Goal: Transaction & Acquisition: Purchase product/service

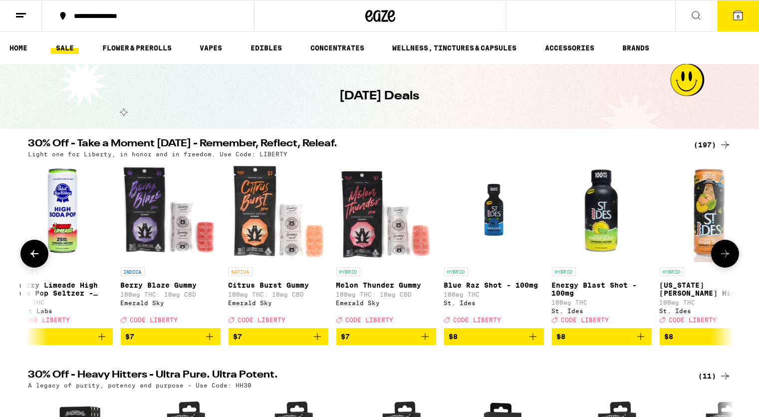
scroll to position [0, 2244]
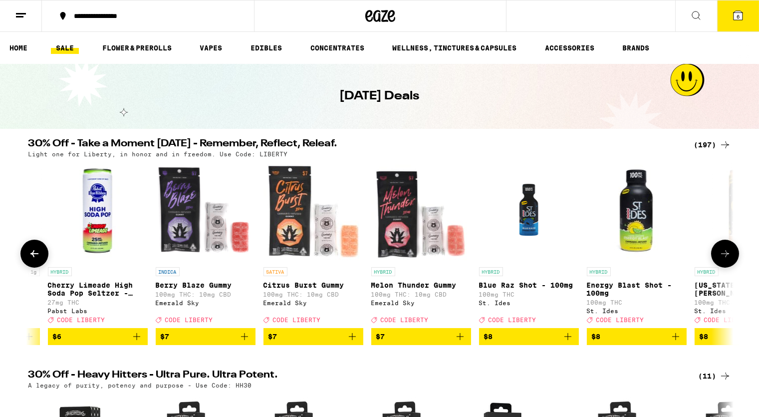
click at [243, 340] on icon "Add to bag" at bounding box center [244, 336] width 7 height 7
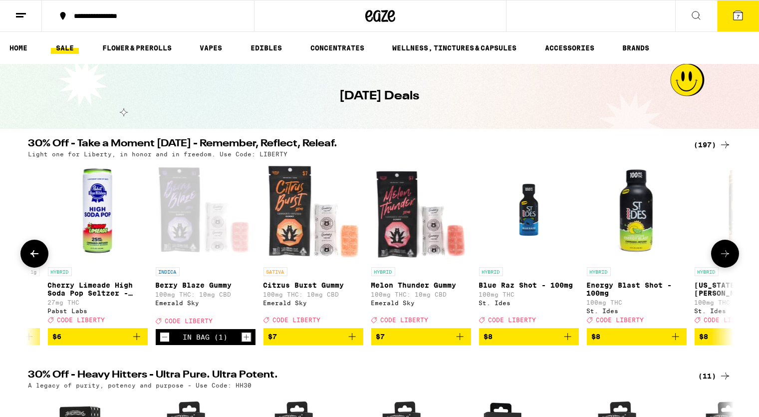
click at [355, 339] on icon "Add to bag" at bounding box center [352, 336] width 12 height 12
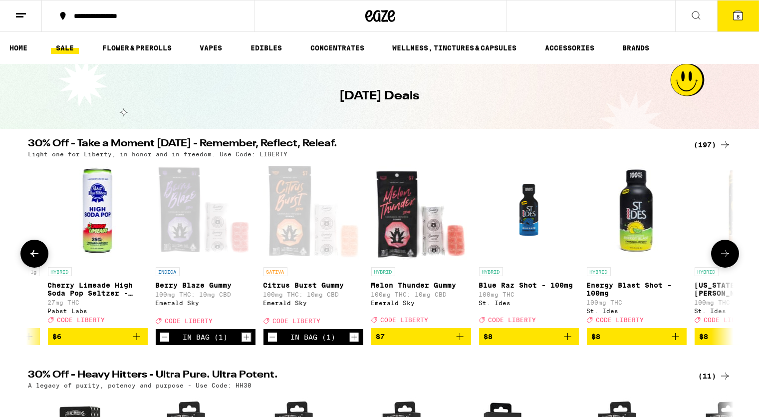
click at [456, 342] on icon "Add to bag" at bounding box center [460, 336] width 12 height 12
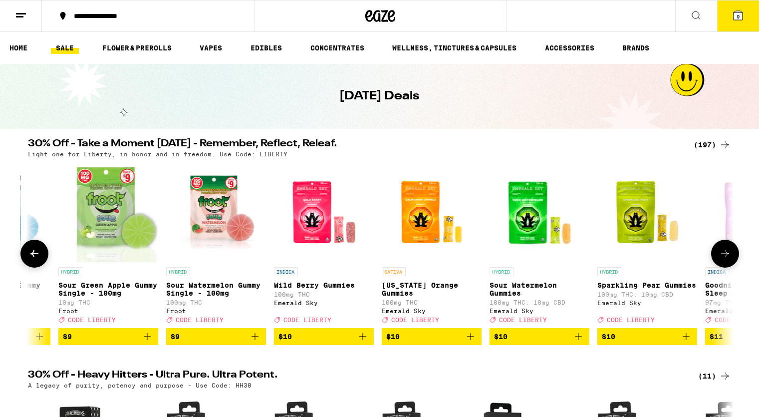
scroll to position [0, 3959]
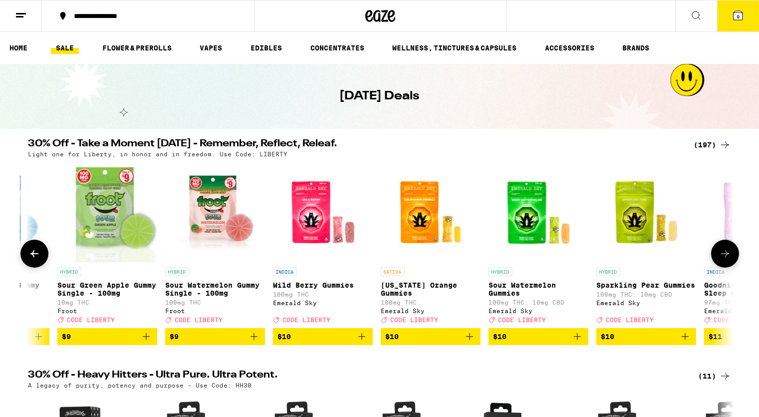
click at [363, 342] on icon "Add to bag" at bounding box center [362, 336] width 12 height 12
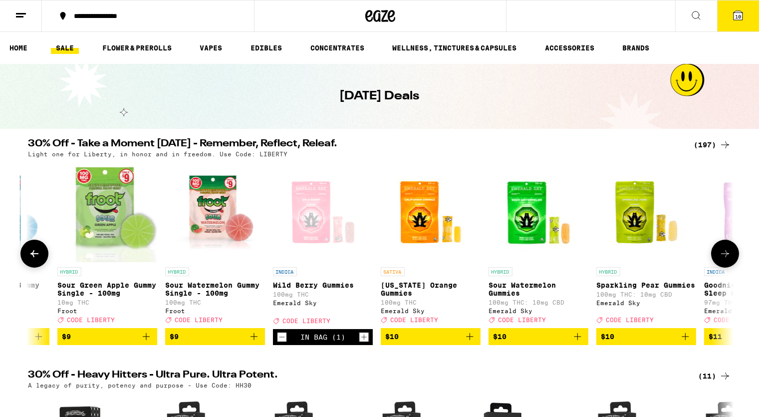
click at [469, 340] on icon "Add to bag" at bounding box center [469, 336] width 7 height 7
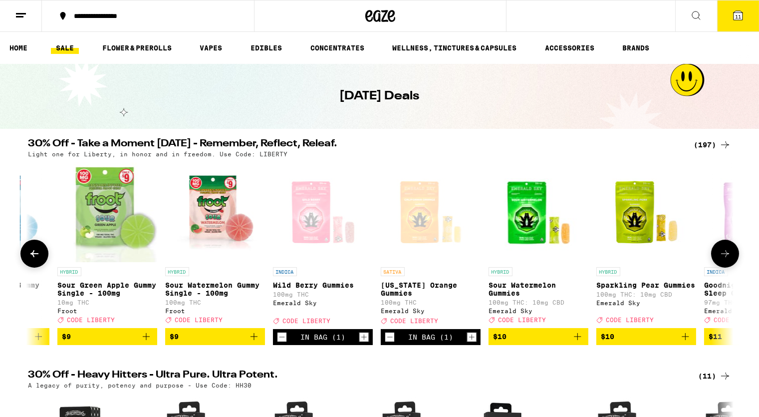
click at [579, 342] on icon "Add to bag" at bounding box center [577, 336] width 12 height 12
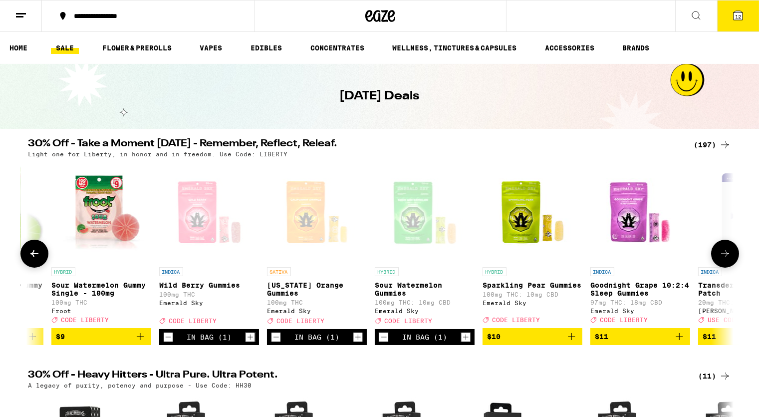
scroll to position [0, 4092]
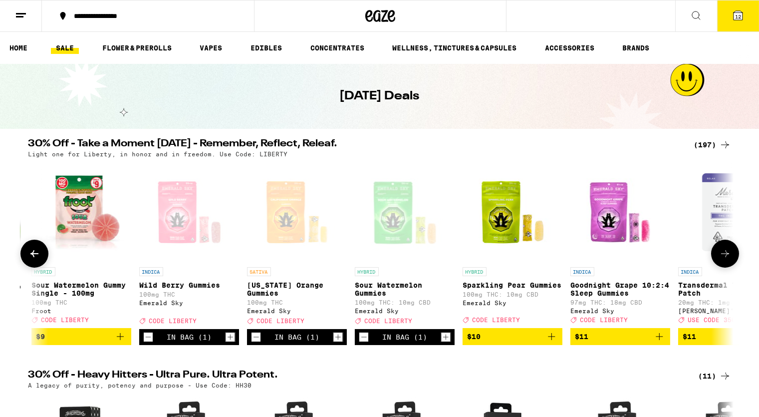
click at [555, 342] on icon "Add to bag" at bounding box center [551, 336] width 12 height 12
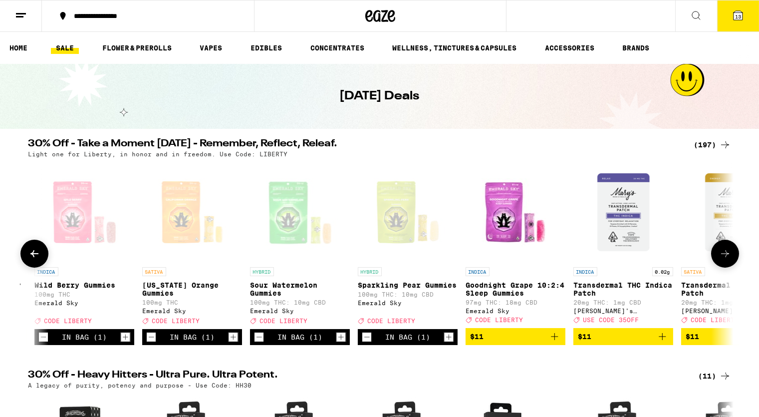
scroll to position [0, 4200]
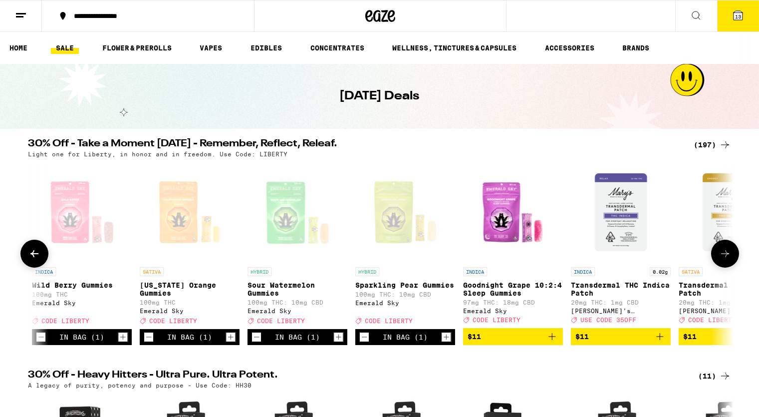
click at [552, 340] on icon "Add to bag" at bounding box center [551, 336] width 7 height 7
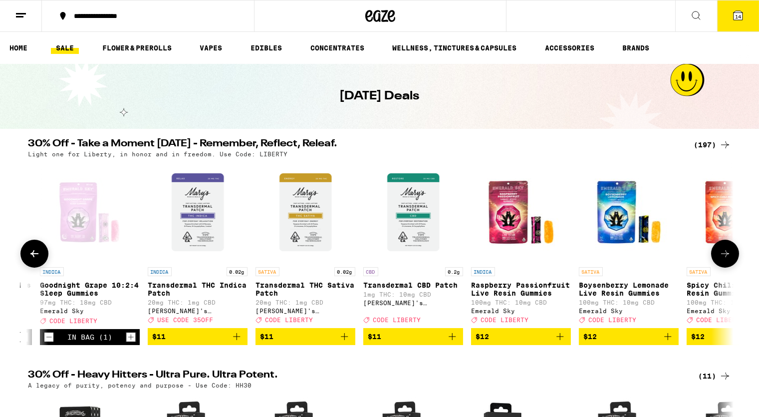
scroll to position [0, 4836]
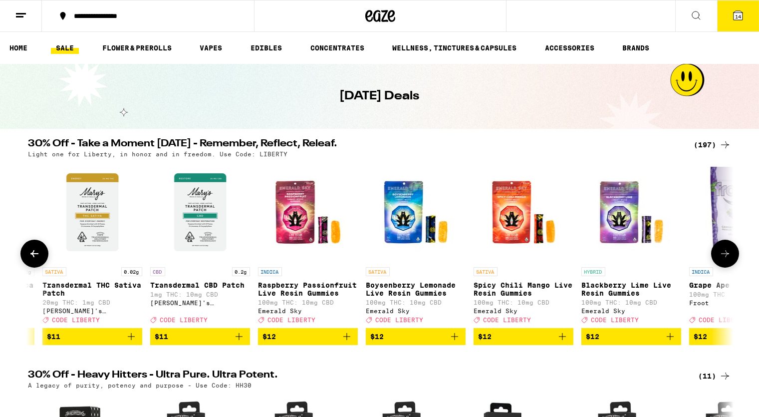
click at [349, 342] on icon "Add to bag" at bounding box center [347, 336] width 12 height 12
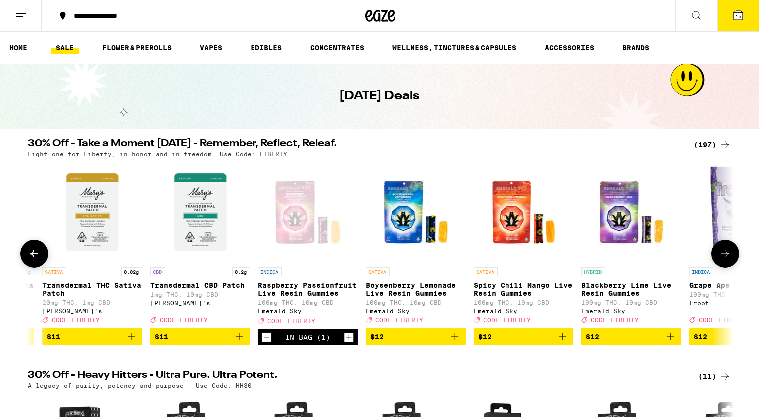
click at [464, 341] on button "$12" at bounding box center [416, 336] width 100 height 17
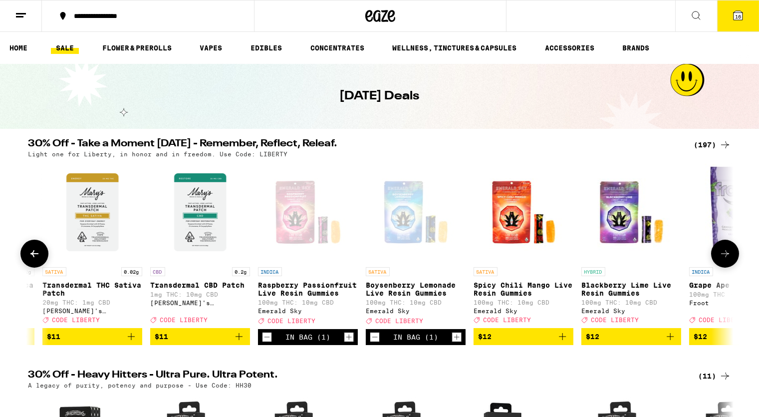
click at [559, 342] on icon "Add to bag" at bounding box center [562, 336] width 12 height 12
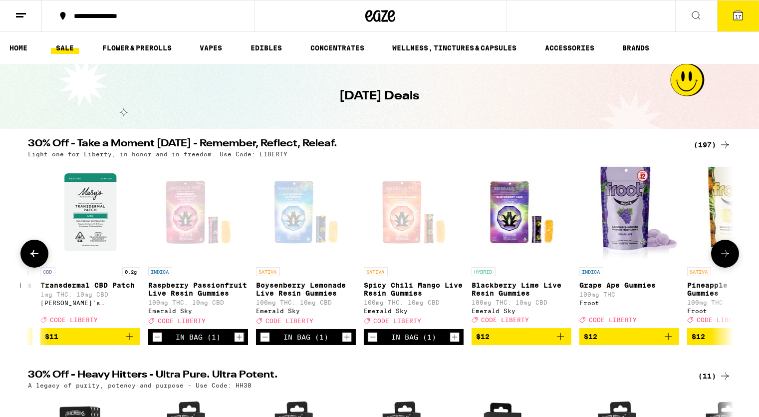
scroll to position [0, 4955]
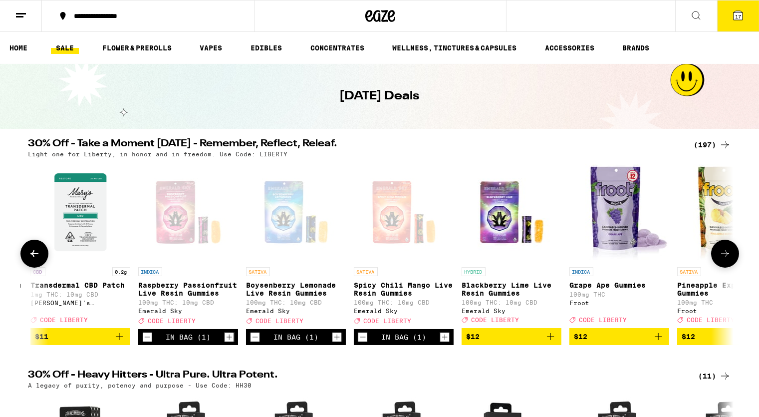
click at [545, 342] on icon "Add to bag" at bounding box center [550, 336] width 12 height 12
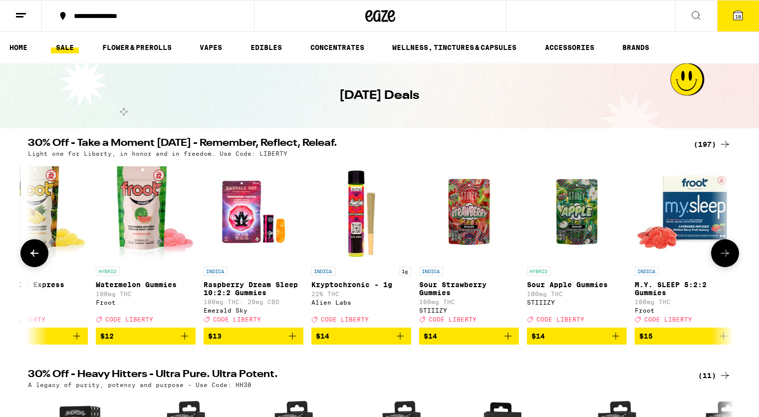
scroll to position [0, 5649]
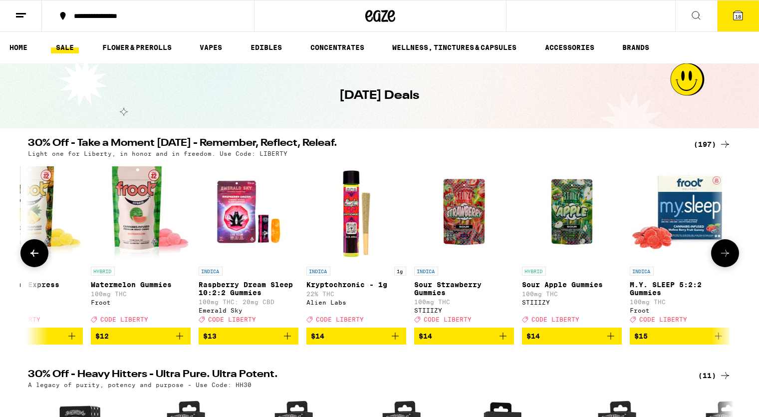
click at [288, 342] on icon "Add to bag" at bounding box center [287, 336] width 12 height 12
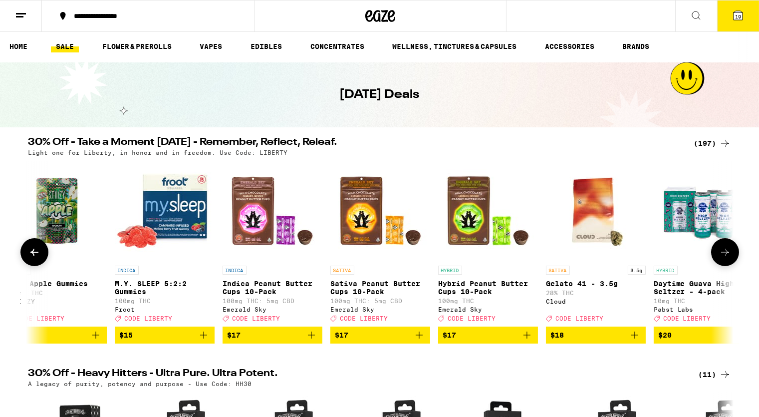
scroll to position [0, 6399]
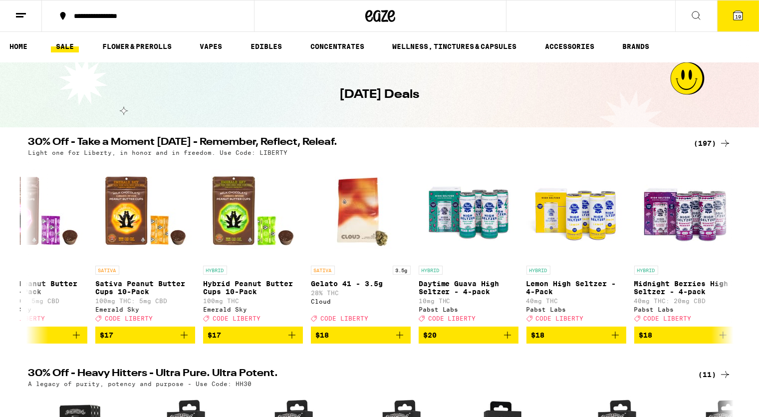
click at [730, 141] on icon at bounding box center [725, 143] width 12 height 12
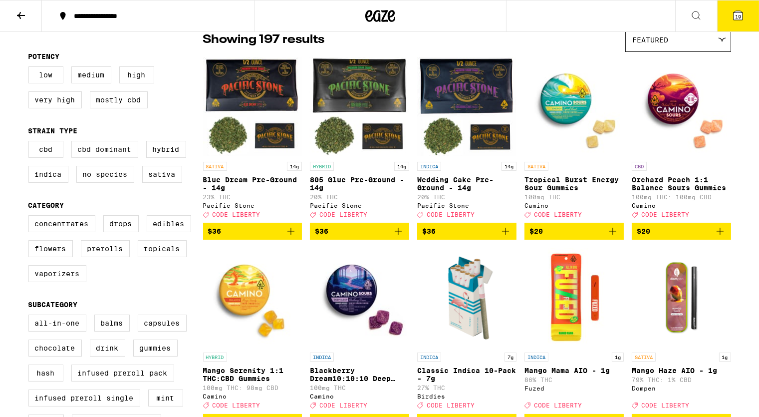
scroll to position [105, 0]
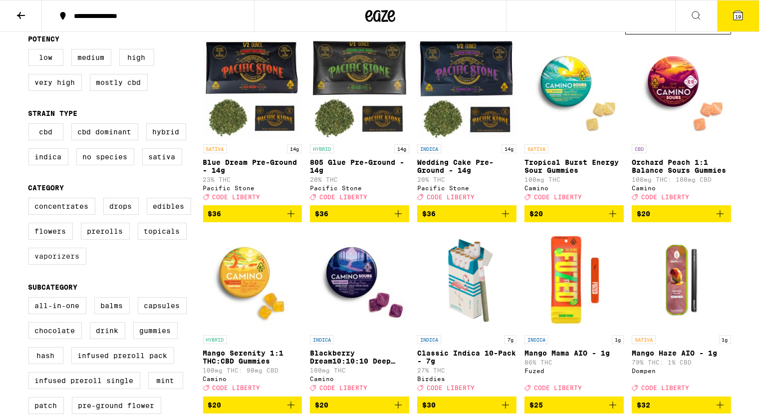
click at [50, 264] on label "Vaporizers" at bounding box center [57, 255] width 58 height 17
click at [31, 200] on input "Vaporizers" at bounding box center [30, 199] width 0 height 0
checkbox input "true"
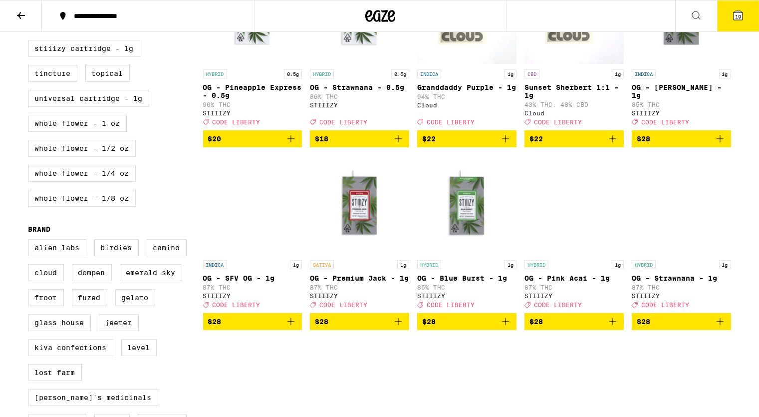
scroll to position [575, 0]
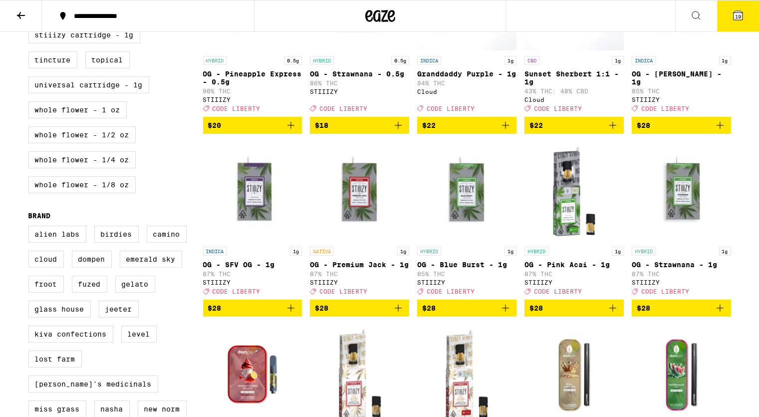
click at [721, 314] on icon "Add to bag" at bounding box center [720, 308] width 12 height 12
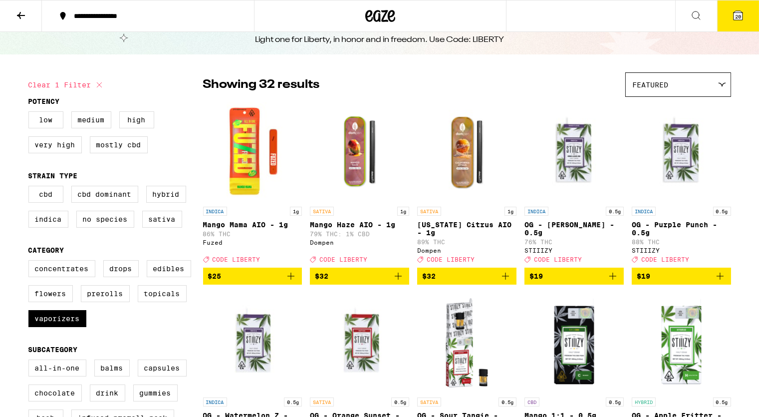
scroll to position [0, 0]
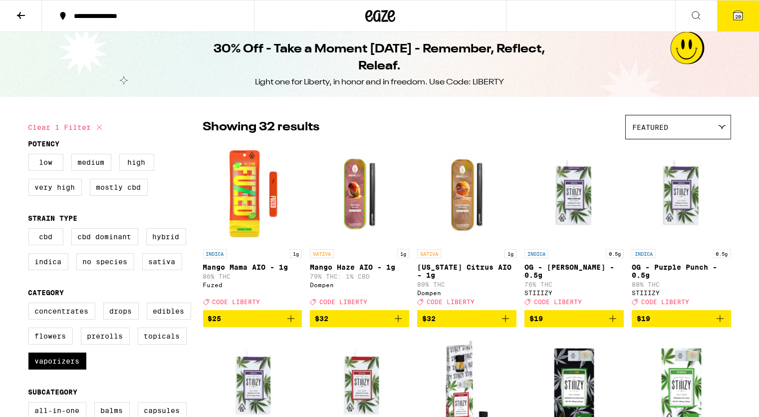
click at [736, 13] on span "20" at bounding box center [738, 16] width 6 height 6
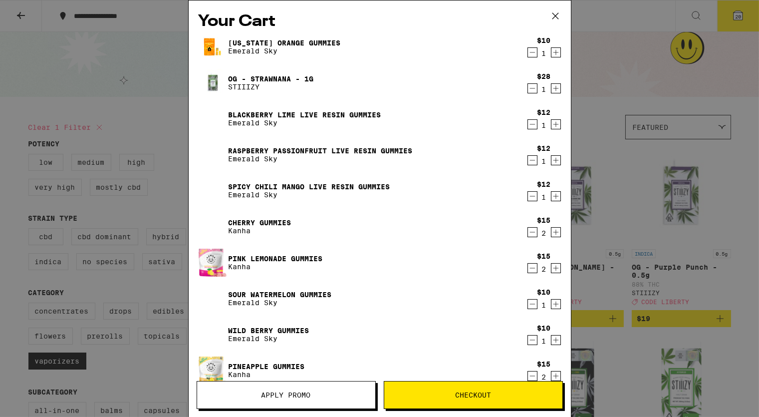
click at [532, 232] on icon "Decrement" at bounding box center [531, 232] width 5 height 0
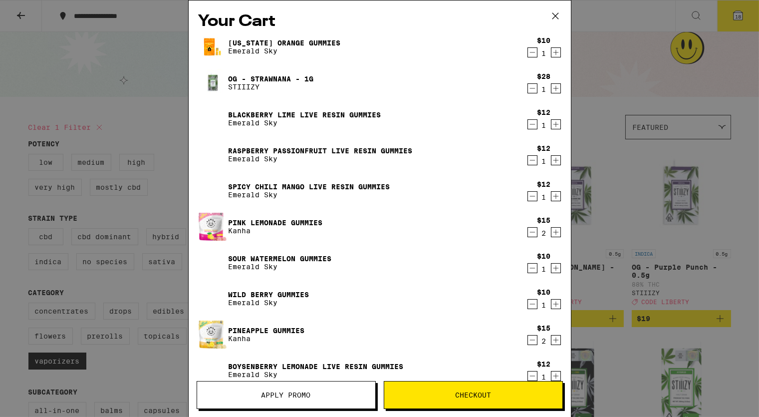
click at [532, 232] on icon "Decrement" at bounding box center [531, 232] width 5 height 0
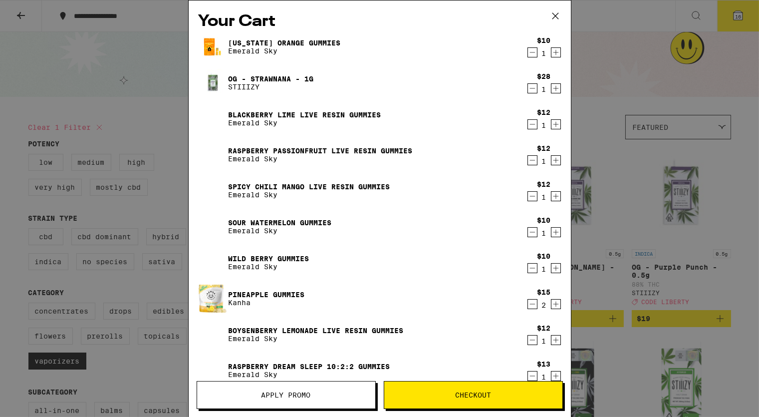
click at [532, 232] on icon "Decrement" at bounding box center [531, 232] width 5 height 0
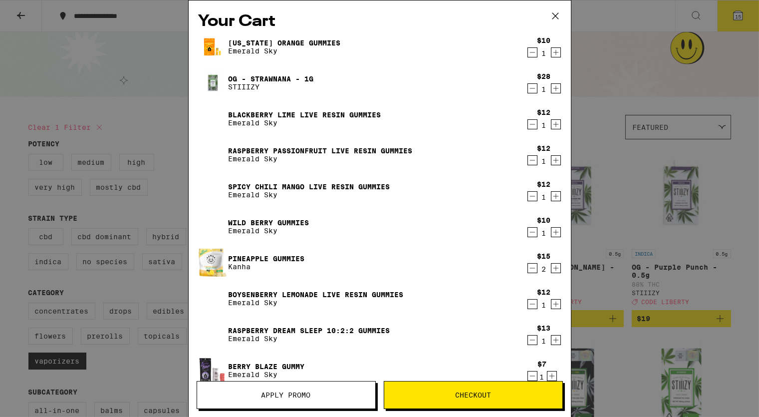
click at [530, 270] on icon "Decrement" at bounding box center [532, 268] width 9 height 12
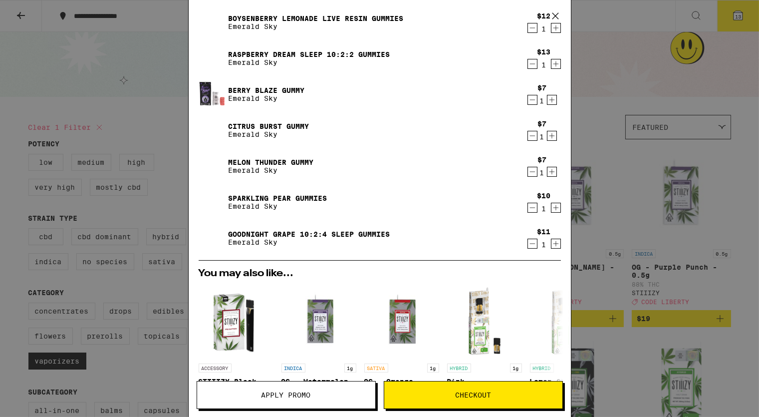
scroll to position [438, 0]
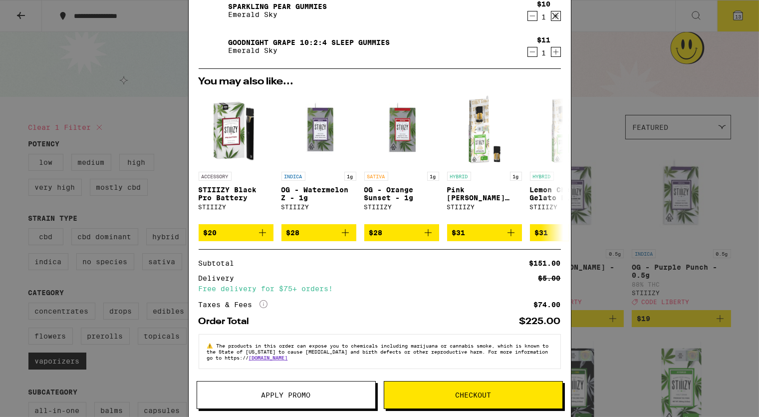
click at [272, 391] on span "Apply Promo" at bounding box center [285, 394] width 49 height 7
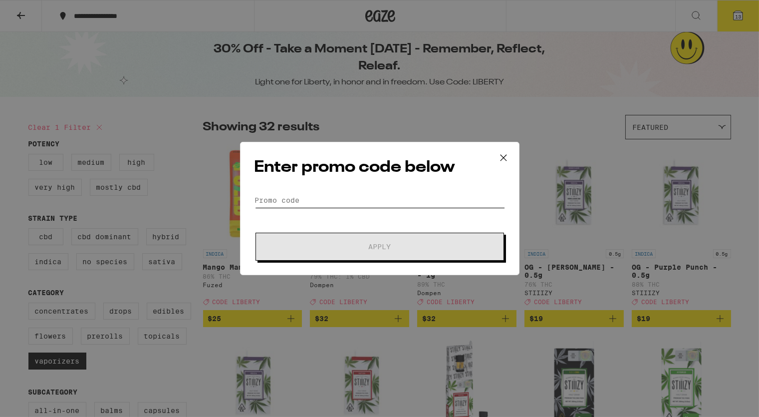
click at [338, 203] on input "Promo Code" at bounding box center [379, 200] width 250 height 15
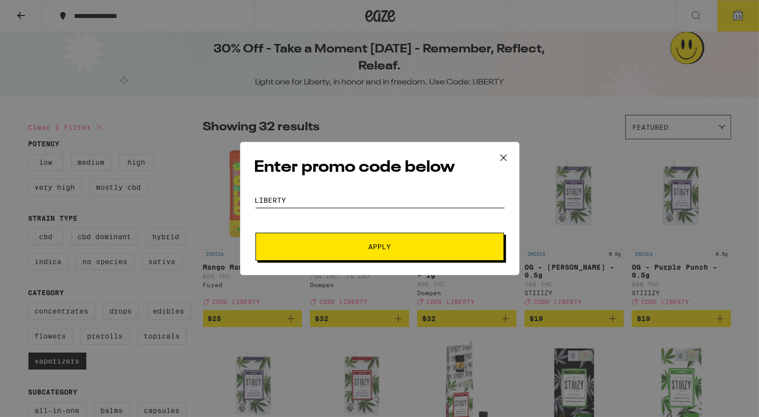
type input "LIBERTY"
click at [379, 253] on button "Apply" at bounding box center [379, 247] width 248 height 28
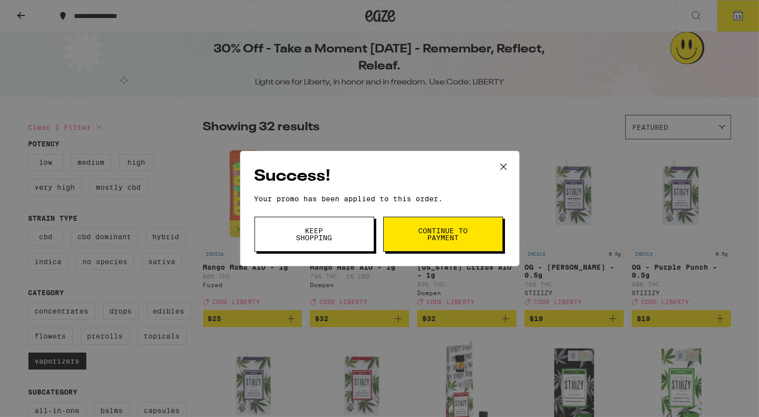
click at [438, 235] on span "Continue to payment" at bounding box center [443, 234] width 51 height 14
click at [317, 241] on span "Keep Shopping" at bounding box center [314, 234] width 51 height 14
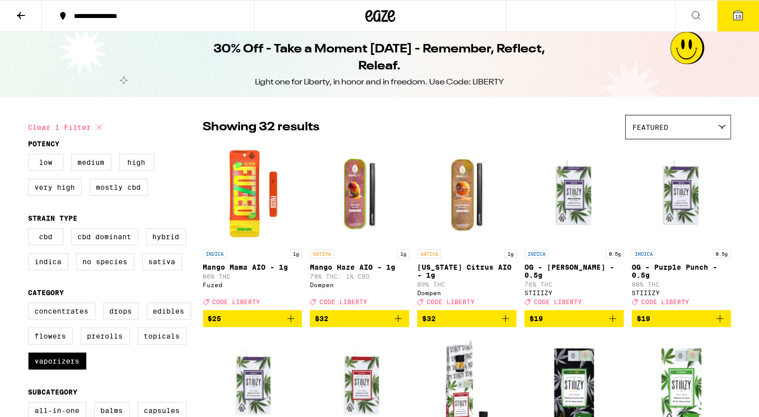
click at [734, 10] on icon at bounding box center [738, 15] width 12 height 12
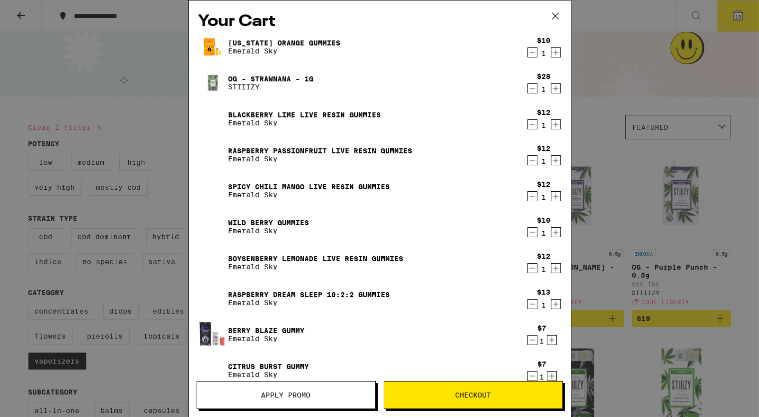
click at [553, 339] on icon "Increment" at bounding box center [551, 340] width 9 height 12
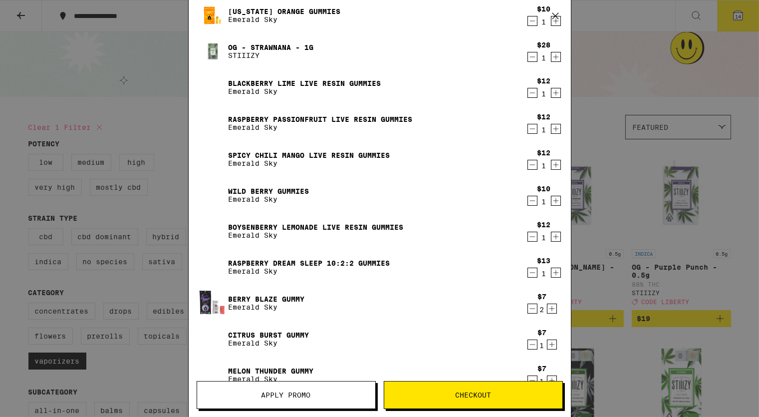
click at [553, 344] on icon "Increment" at bounding box center [551, 344] width 5 height 5
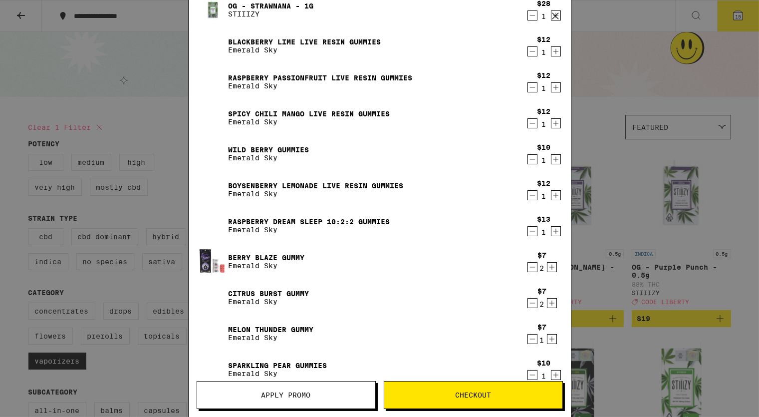
scroll to position [79, 0]
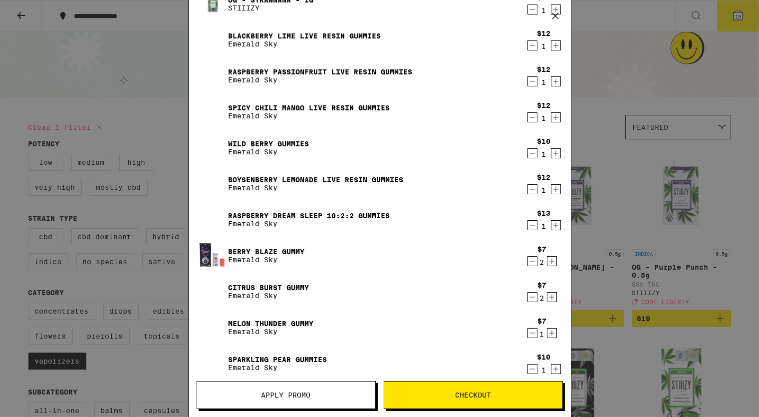
click at [553, 332] on icon "Increment" at bounding box center [551, 333] width 9 height 12
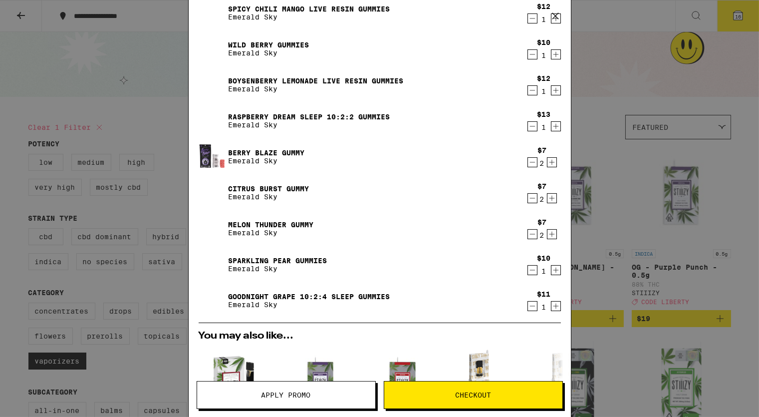
scroll to position [182, 0]
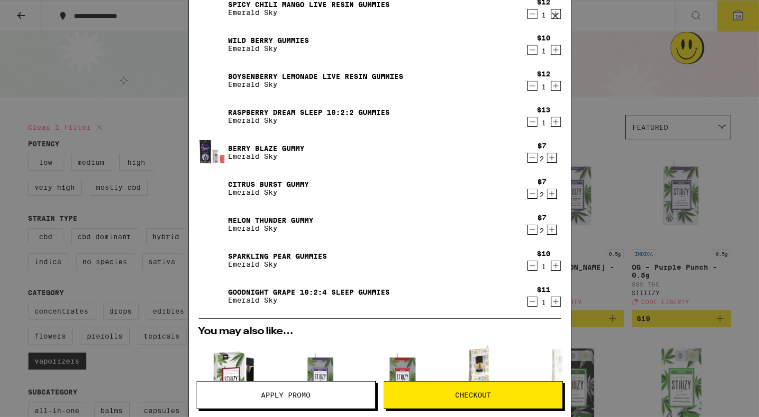
click at [533, 300] on icon "Decrement" at bounding box center [532, 301] width 9 height 12
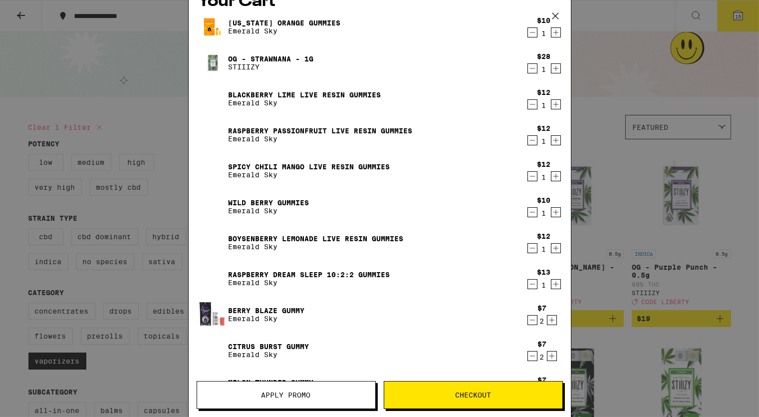
scroll to position [0, 0]
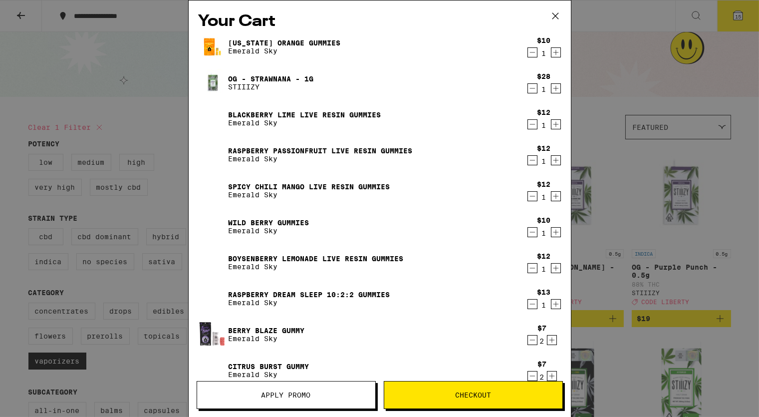
click at [534, 195] on icon "Decrement" at bounding box center [532, 196] width 9 height 12
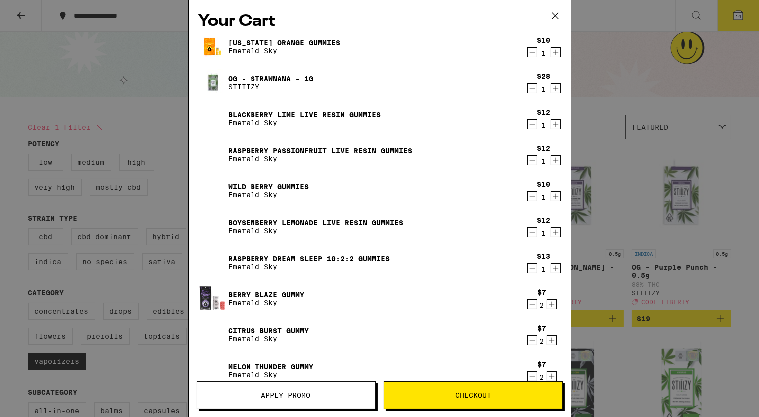
click at [556, 159] on icon "Increment" at bounding box center [555, 160] width 5 height 5
click at [555, 232] on icon "Increment" at bounding box center [555, 232] width 9 height 12
click at [556, 124] on icon "Increment" at bounding box center [555, 124] width 9 height 12
click at [555, 54] on icon "Increment" at bounding box center [555, 52] width 9 height 12
click at [557, 194] on icon "Increment" at bounding box center [555, 196] width 9 height 12
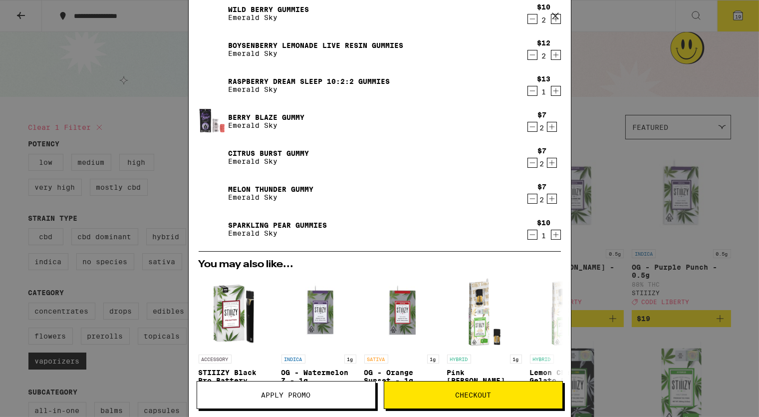
scroll to position [178, 0]
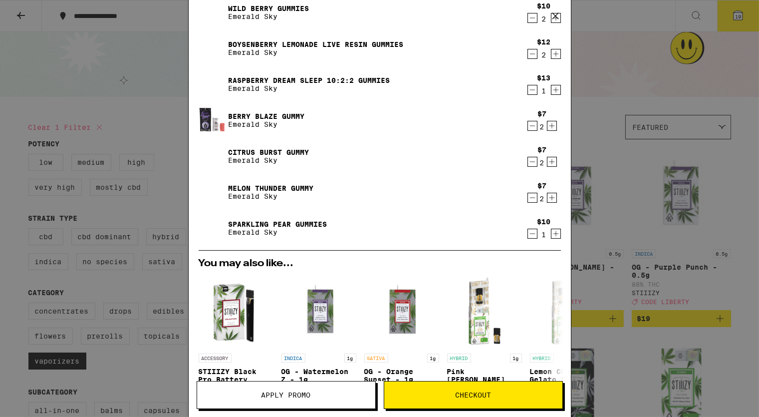
click at [556, 231] on icon "Increment" at bounding box center [555, 233] width 5 height 5
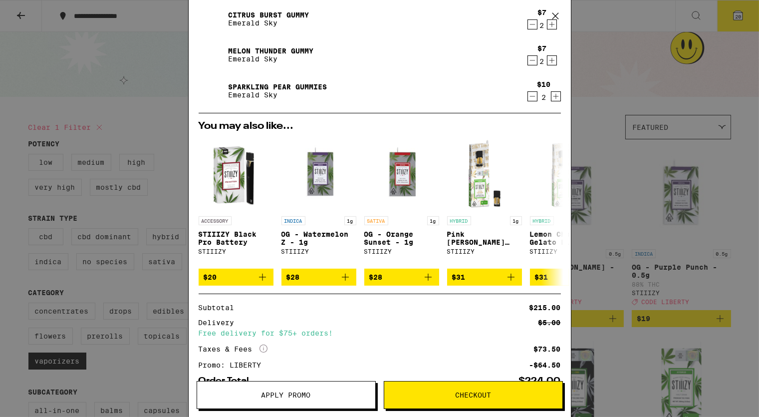
scroll to position [290, 0]
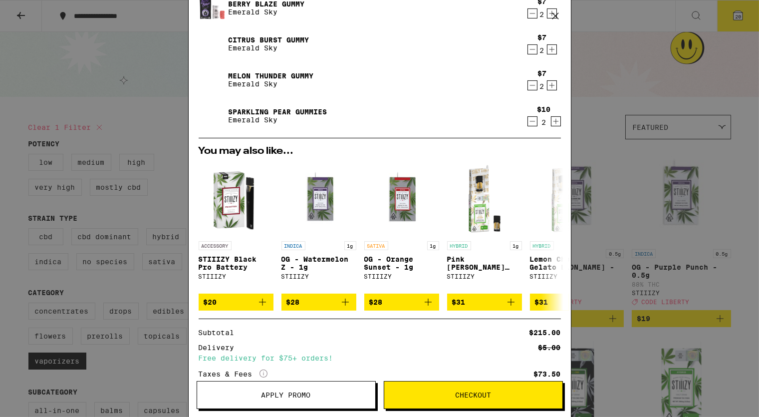
click at [534, 118] on icon "Decrement" at bounding box center [532, 121] width 9 height 12
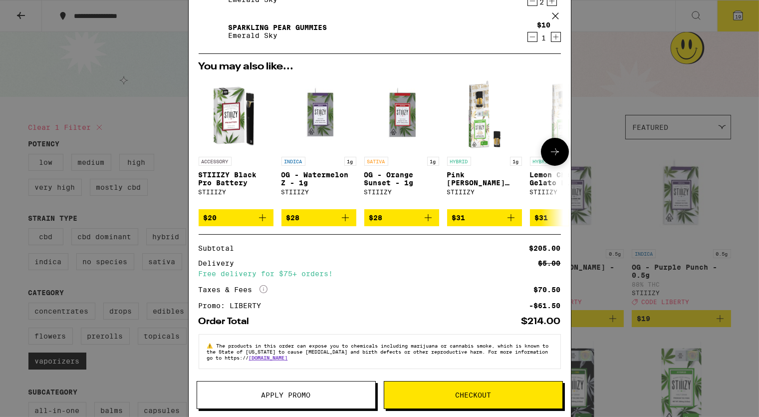
scroll to position [381, 0]
click at [554, 31] on button at bounding box center [555, 16] width 31 height 32
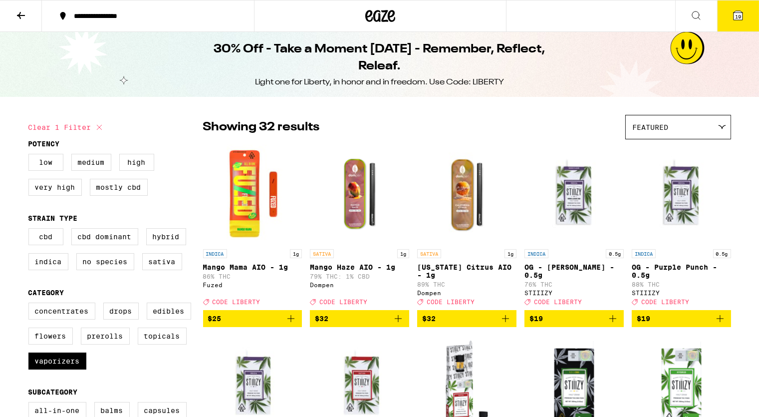
click at [744, 11] on button "19" at bounding box center [738, 15] width 42 height 31
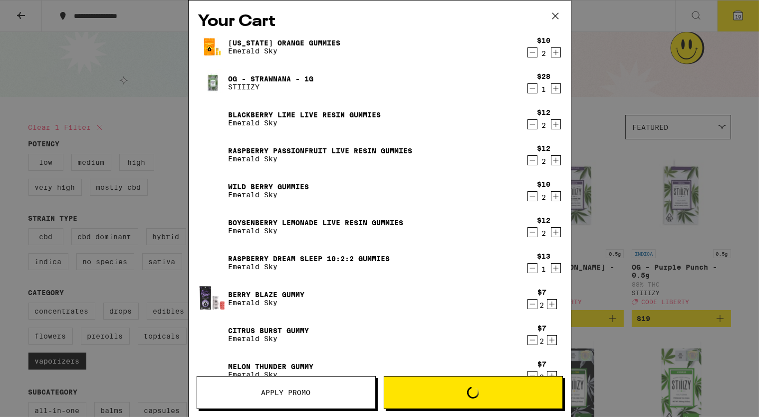
scroll to position [209, 0]
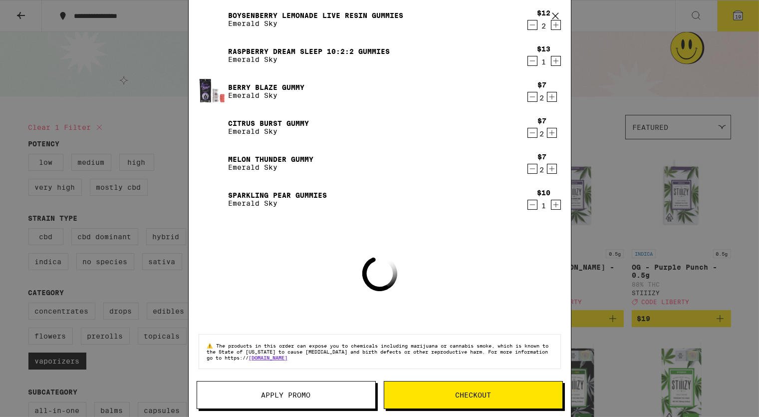
click at [553, 203] on div "$10 1" at bounding box center [541, 199] width 37 height 21
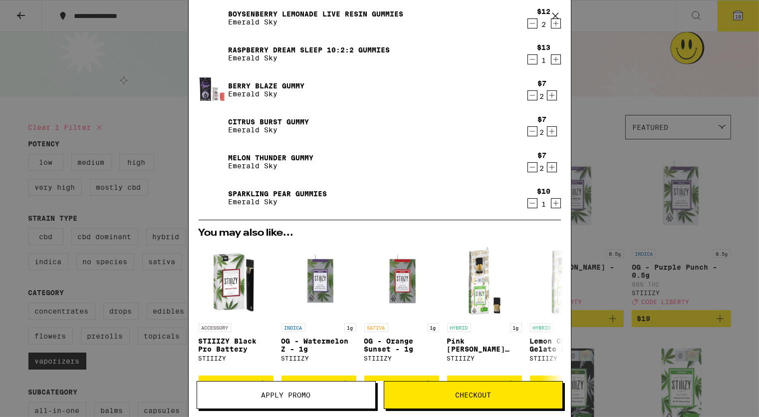
click at [557, 204] on icon "Increment" at bounding box center [555, 203] width 9 height 12
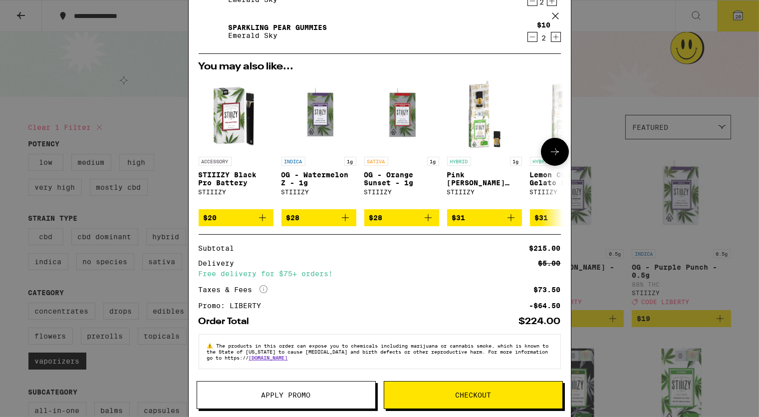
scroll to position [381, 0]
click at [474, 398] on span "Checkout" at bounding box center [473, 394] width 36 height 7
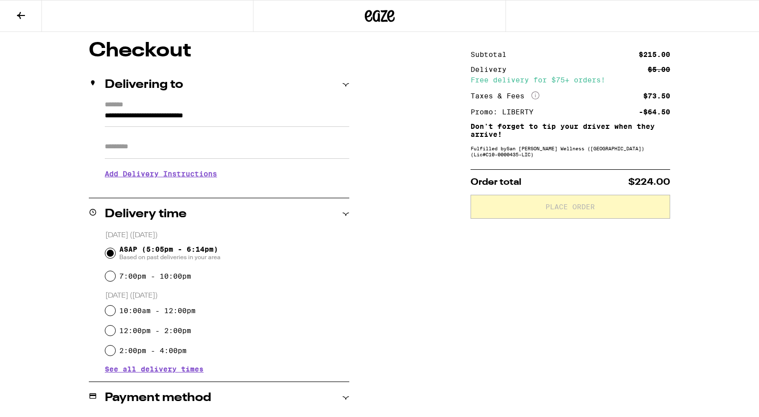
scroll to position [238, 0]
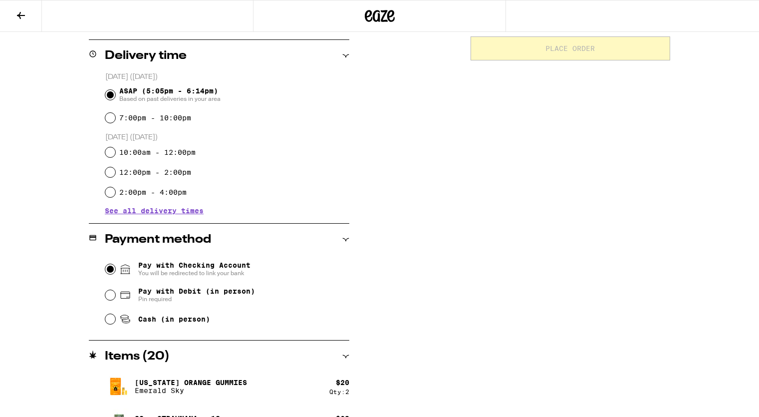
click at [112, 269] on input "Pay with Checking Account You will be redirected to link your bank" at bounding box center [110, 269] width 10 height 10
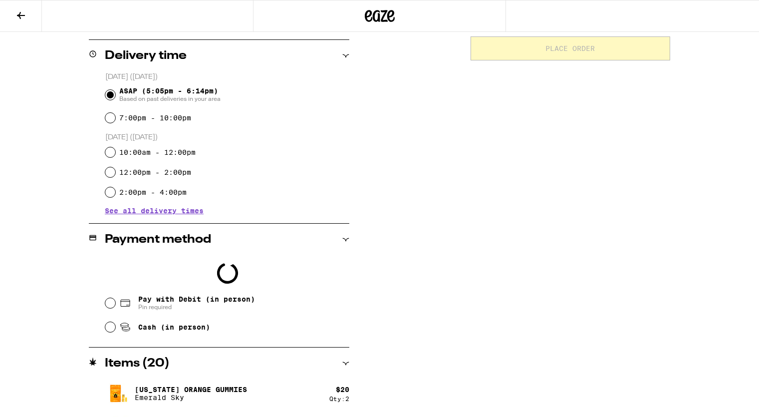
scroll to position [270, 0]
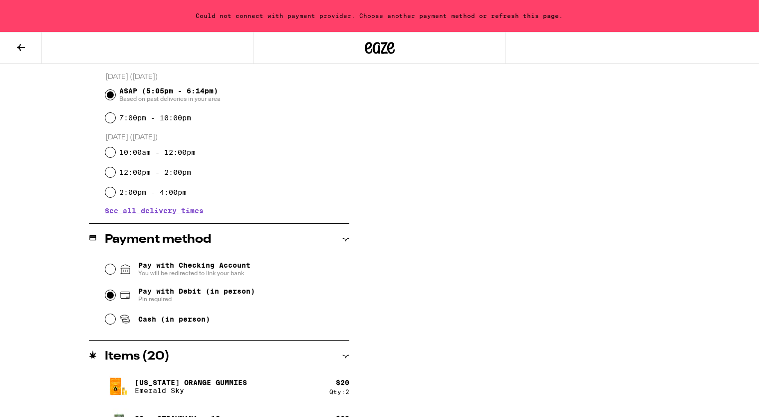
click at [112, 298] on input "Pay with Debit (in person) Pin required" at bounding box center [110, 295] width 10 height 10
radio input "true"
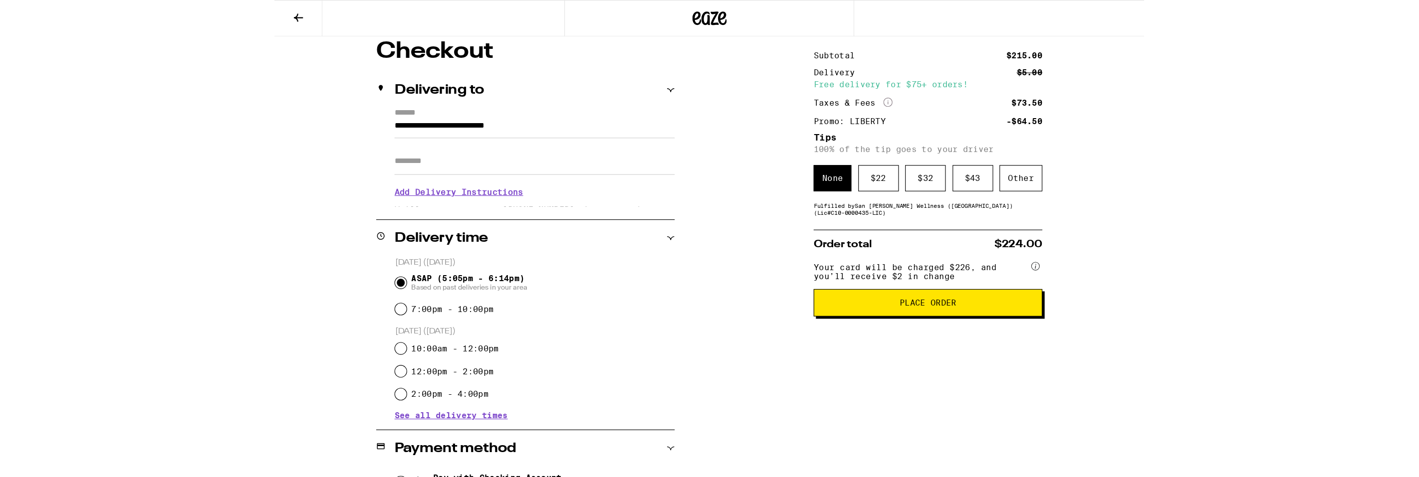
scroll to position [0, 0]
